Goal: Find specific page/section: Find specific page/section

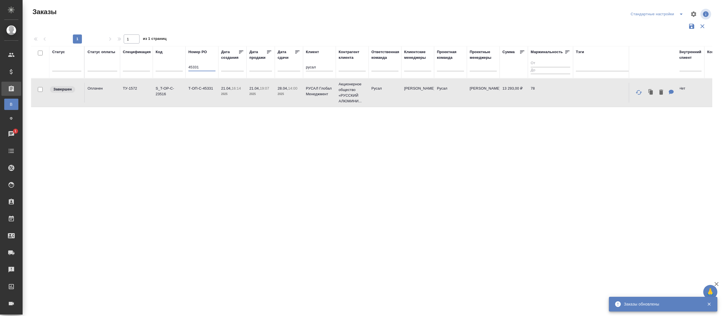
drag, startPoint x: 204, startPoint y: 66, endPoint x: 175, endPoint y: 67, distance: 28.6
click at [175, 67] on tr "Статус Статус оплаты Спецификация Код Номер PO 45331 Дата создания Дата продажи…" at bounding box center [443, 62] width 825 height 32
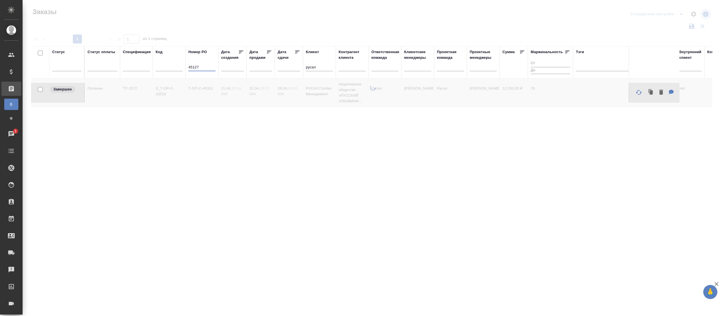
type input "45127"
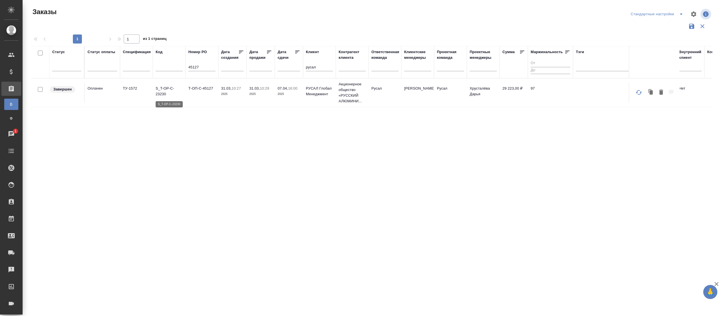
click at [177, 91] on p "S_T-OP-C-23230" at bounding box center [169, 91] width 27 height 11
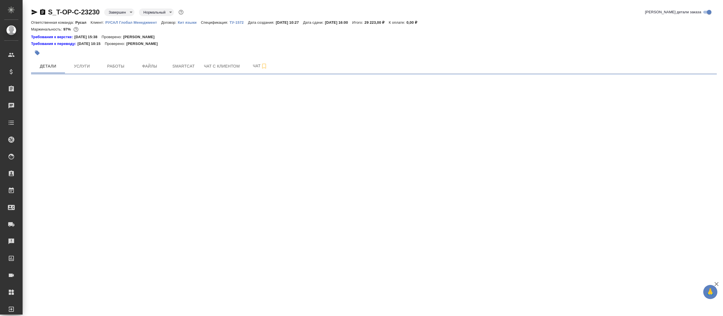
select select "RU"
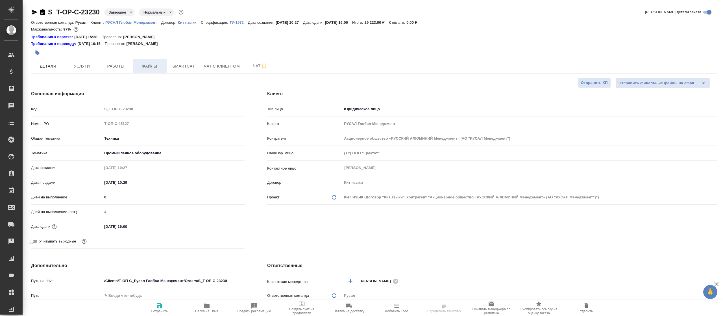
type textarea "x"
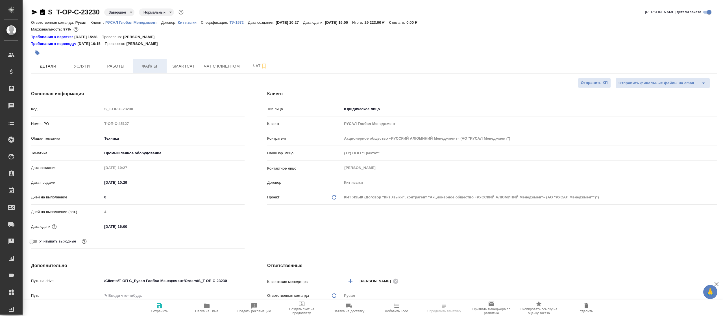
type textarea "x"
type input "Хрусталёва Дарья"
click at [154, 63] on span "Файлы" at bounding box center [149, 66] width 27 height 7
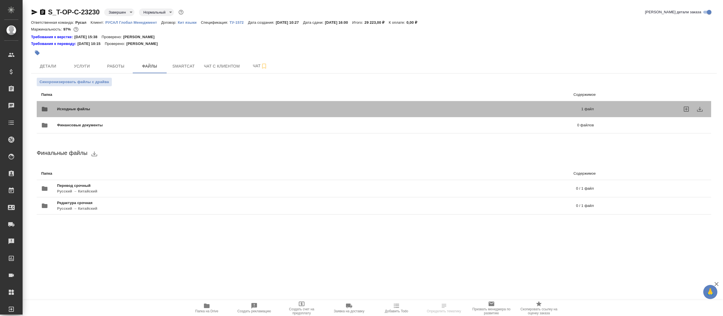
click at [85, 108] on span "Исходные файлы" at bounding box center [196, 109] width 279 height 6
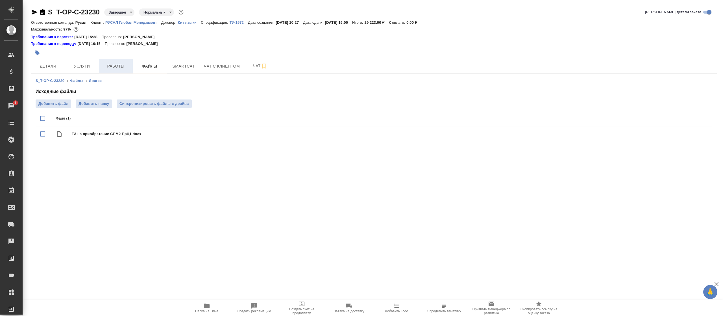
click at [125, 62] on button "Работы" at bounding box center [116, 66] width 34 height 14
